Goal: Task Accomplishment & Management: Manage account settings

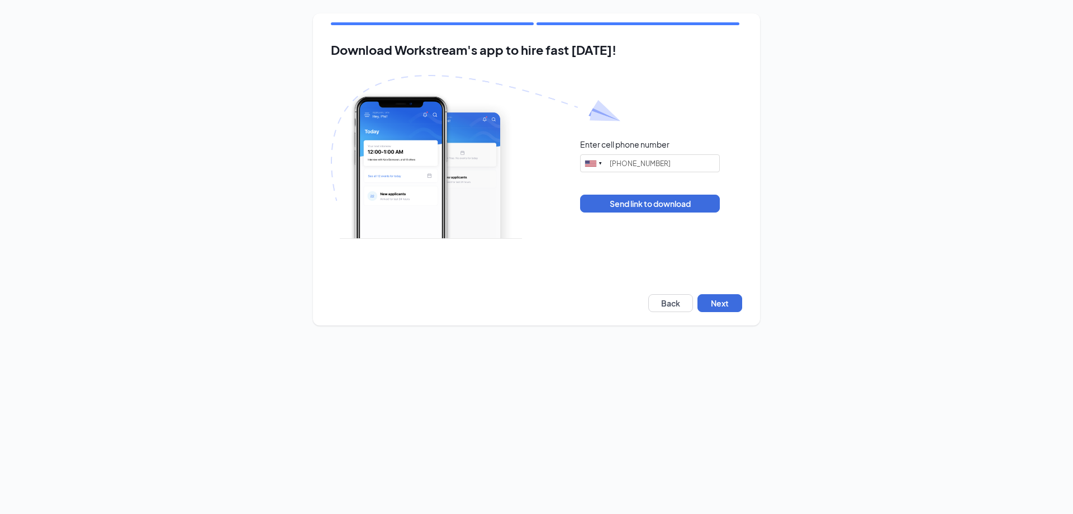
type input "[PHONE_NUMBER]"
click at [718, 301] on button "Next" at bounding box center [720, 303] width 45 height 18
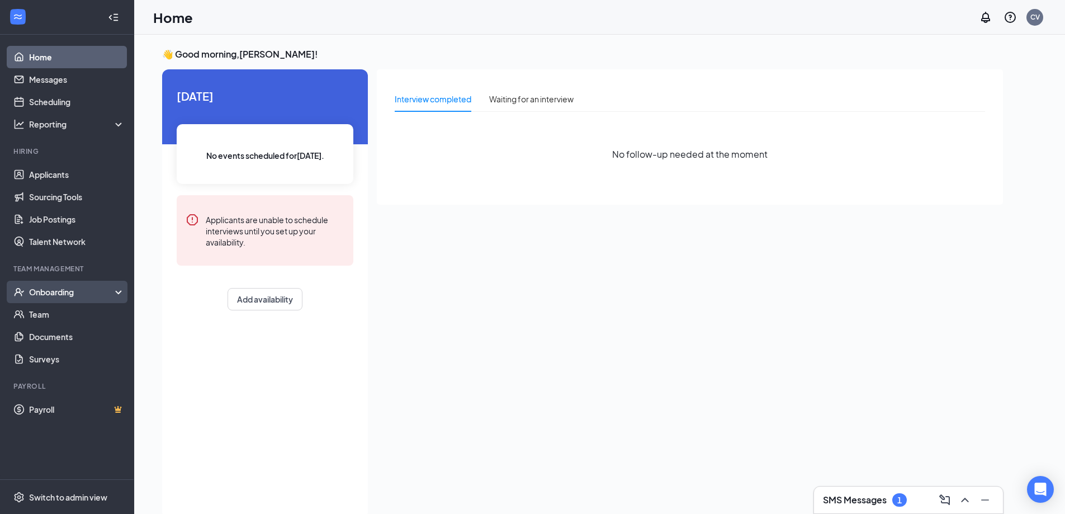
click at [82, 291] on div "Onboarding" at bounding box center [72, 291] width 86 height 11
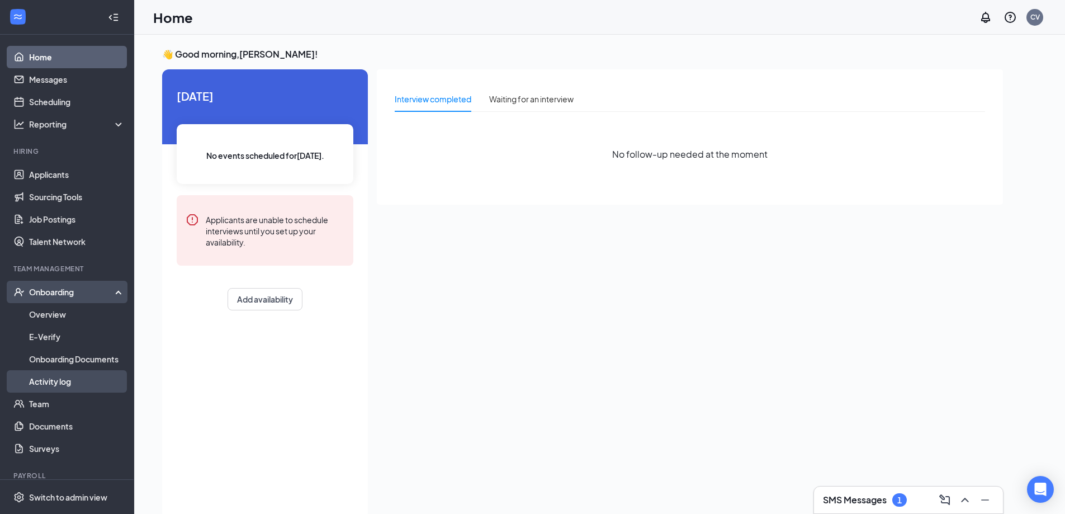
click at [79, 383] on link "Activity log" at bounding box center [77, 381] width 96 height 22
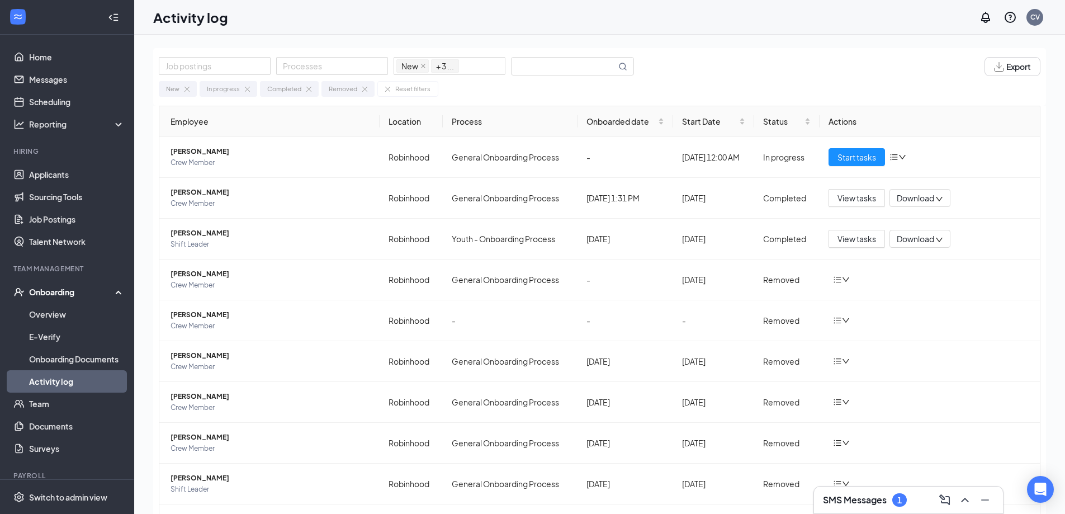
click at [905, 503] on div "1" at bounding box center [899, 499] width 15 height 13
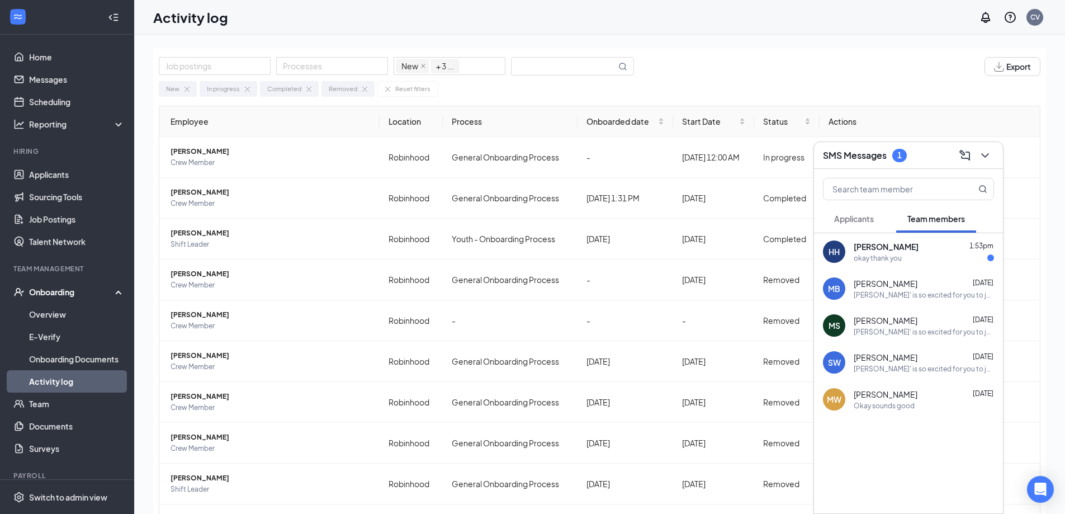
click at [963, 248] on div "Hope Hardison 1:53pm" at bounding box center [924, 246] width 140 height 11
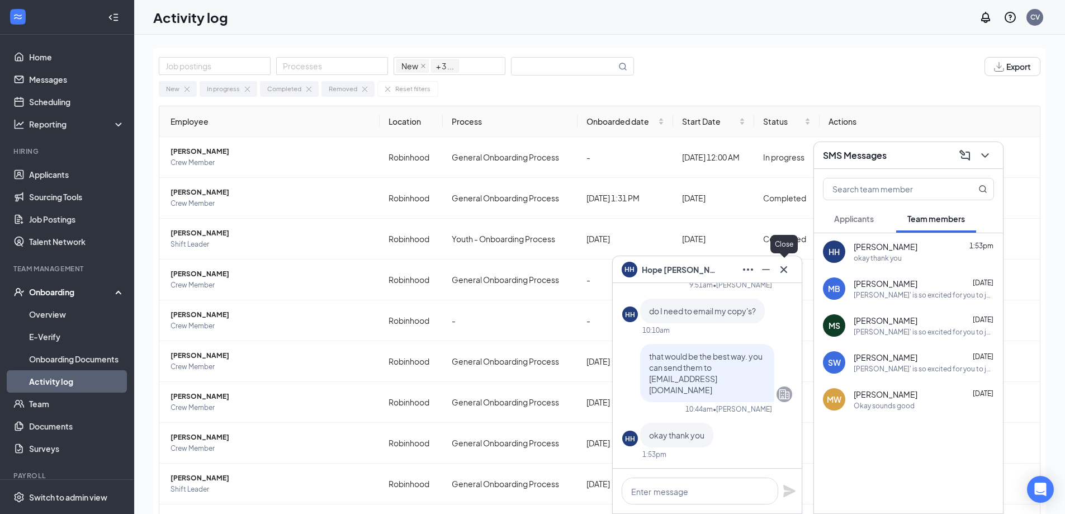
click at [792, 268] on button at bounding box center [784, 270] width 18 height 18
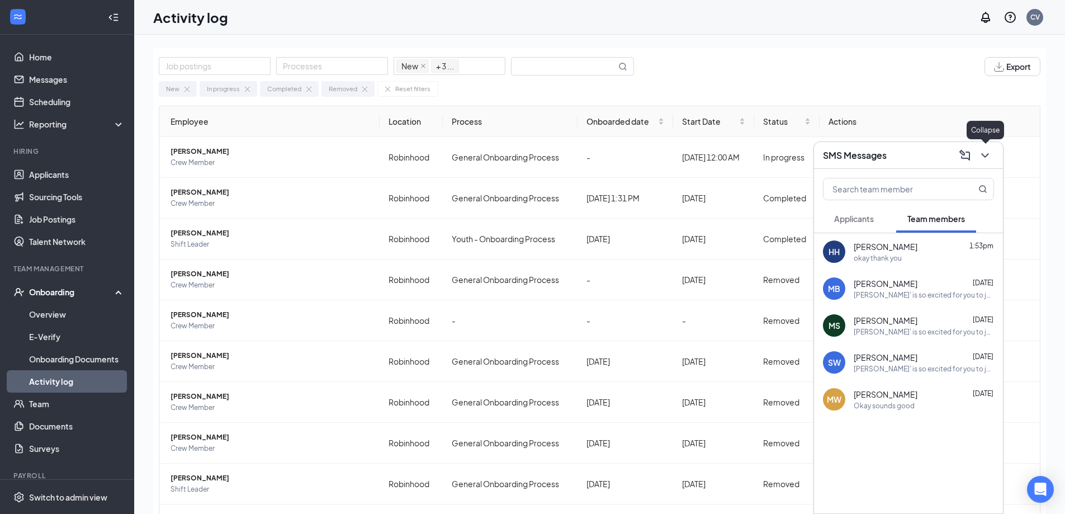
click at [991, 155] on icon "ChevronDown" at bounding box center [984, 155] width 13 height 13
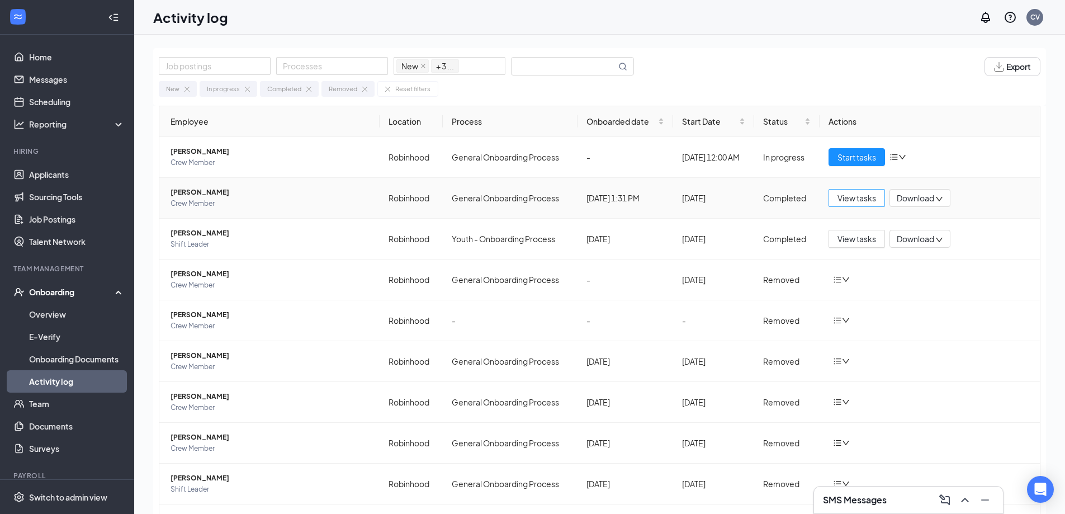
click at [853, 197] on span "View tasks" at bounding box center [857, 198] width 39 height 12
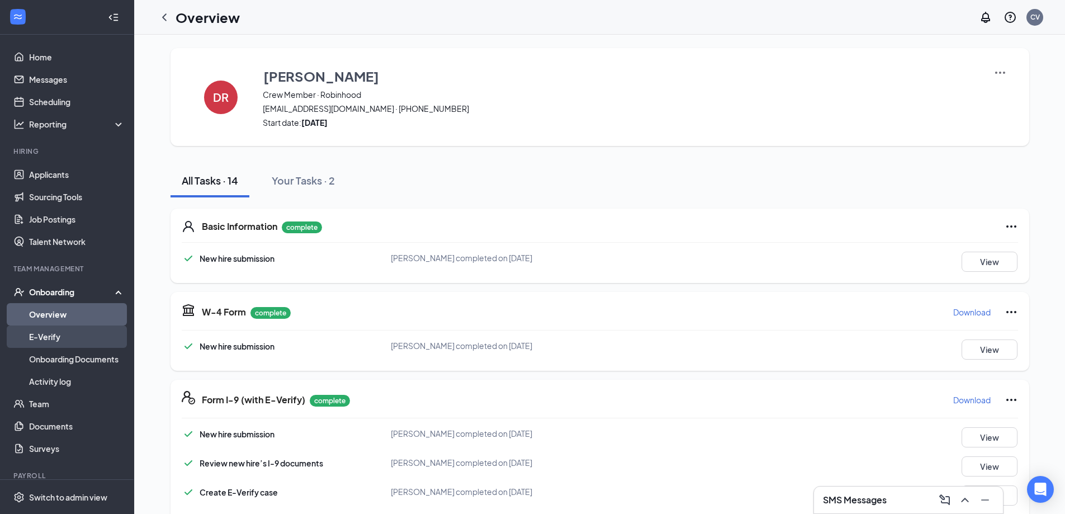
click at [71, 334] on link "E-Verify" at bounding box center [77, 336] width 96 height 22
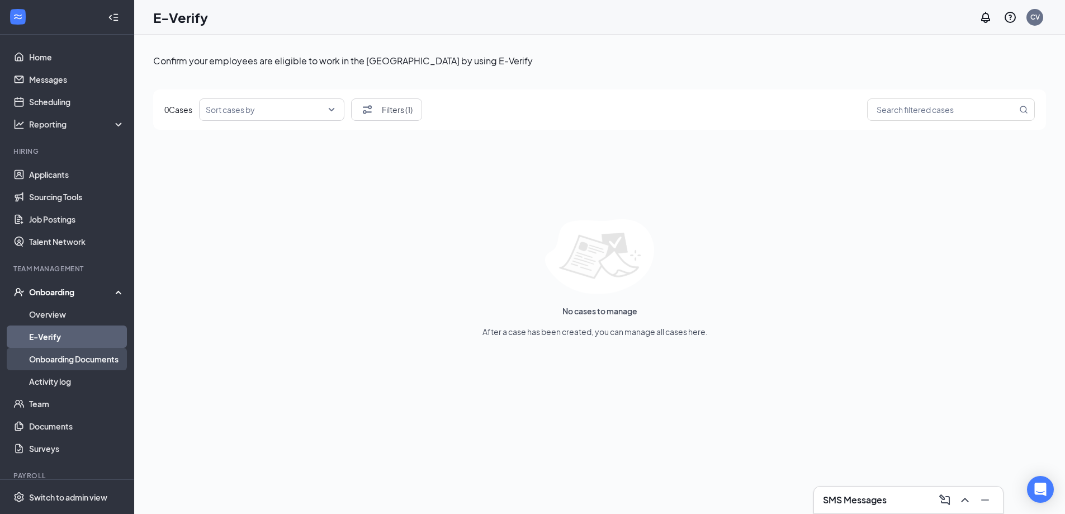
click at [71, 362] on link "Onboarding Documents" at bounding box center [77, 359] width 96 height 22
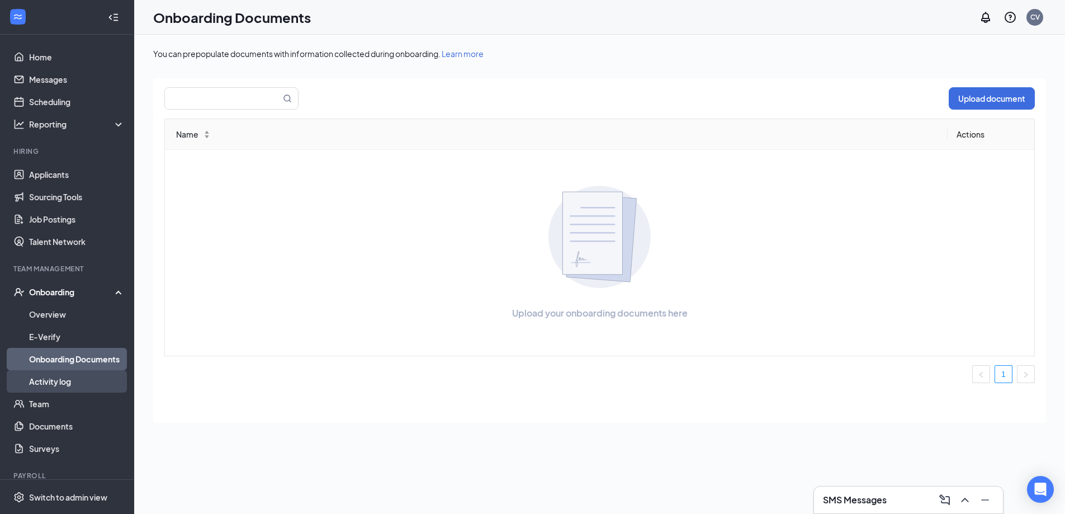
click at [68, 376] on link "Activity log" at bounding box center [77, 381] width 96 height 22
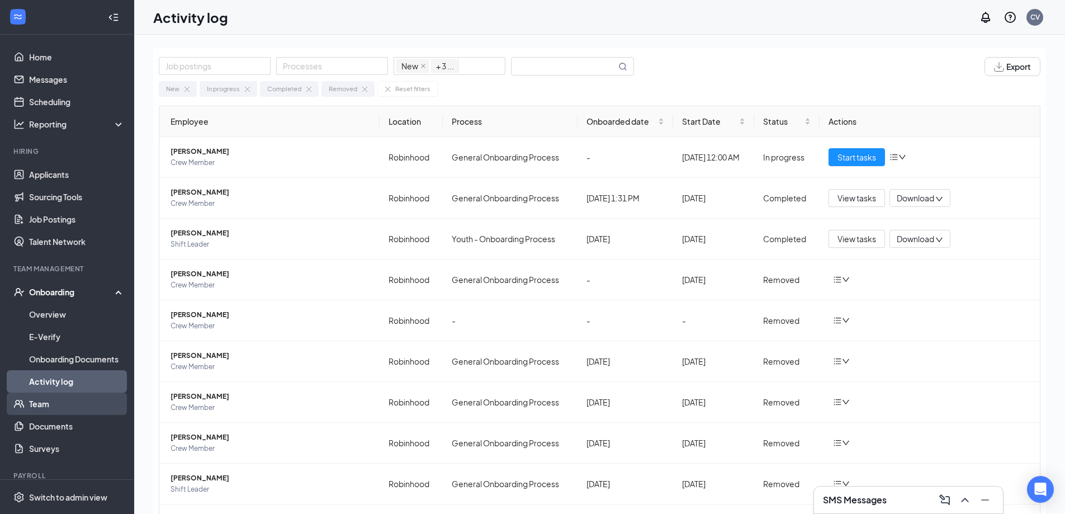
click at [58, 406] on link "Team" at bounding box center [77, 403] width 96 height 22
